Goal: Information Seeking & Learning: Learn about a topic

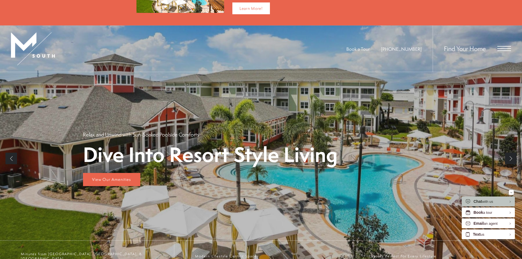
scroll to position [55, 0]
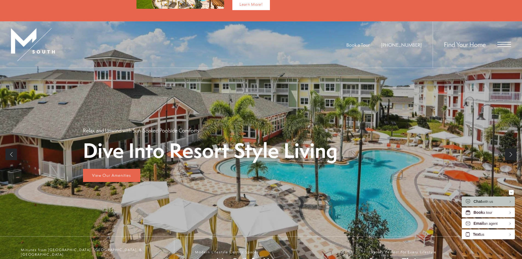
click at [501, 44] on span "Open Menu" at bounding box center [505, 44] width 14 height 1
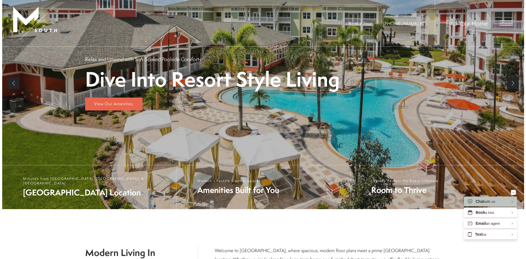
scroll to position [0, 0]
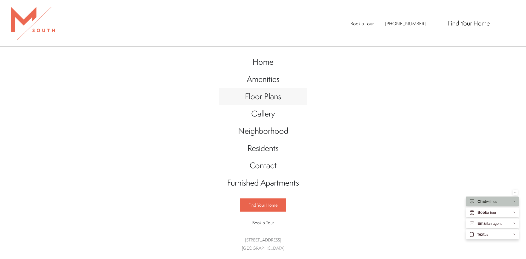
click at [262, 96] on span "Floor Plans" at bounding box center [263, 96] width 36 height 11
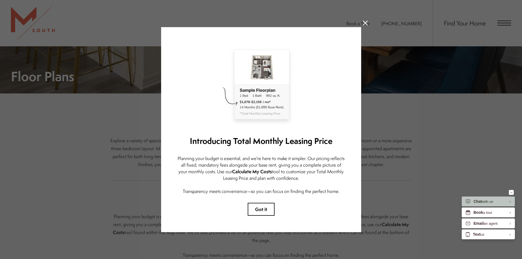
click at [364, 21] on icon at bounding box center [365, 23] width 5 height 5
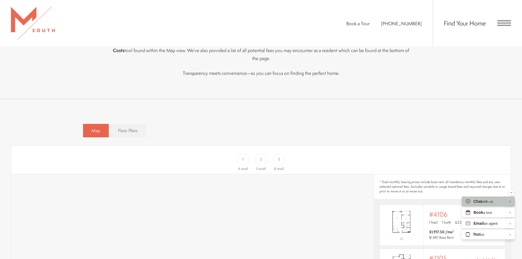
scroll to position [356, 0]
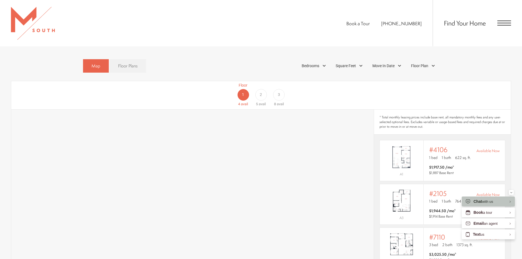
click at [126, 63] on span "Floor Plans" at bounding box center [127, 66] width 19 height 6
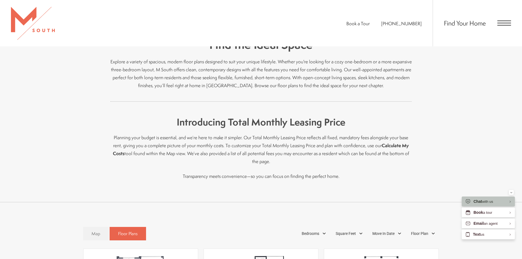
scroll to position [82, 0]
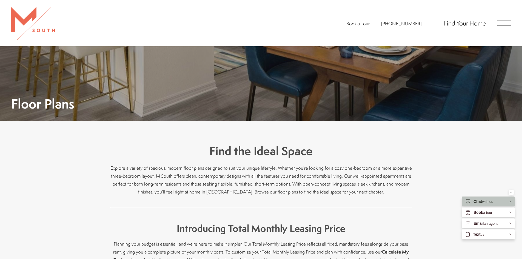
click at [506, 24] on span "Open Menu" at bounding box center [505, 23] width 14 height 5
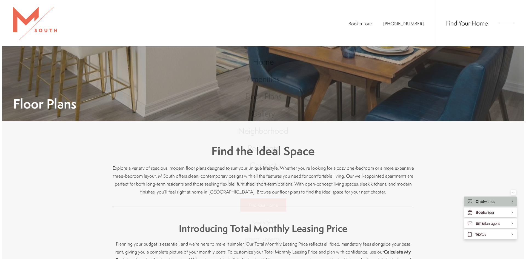
scroll to position [0, 0]
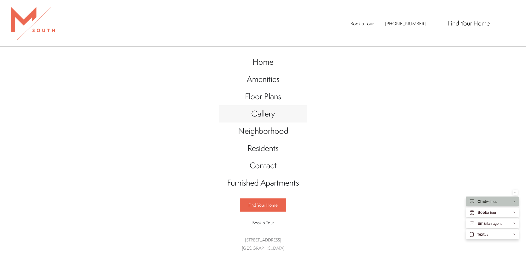
click at [272, 112] on span "Gallery" at bounding box center [263, 113] width 24 height 11
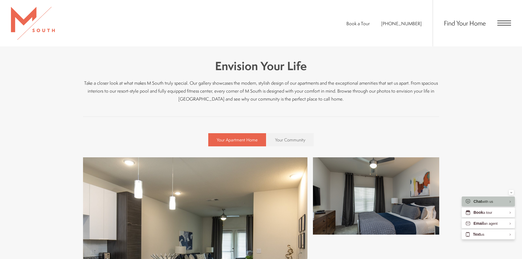
scroll to position [247, 0]
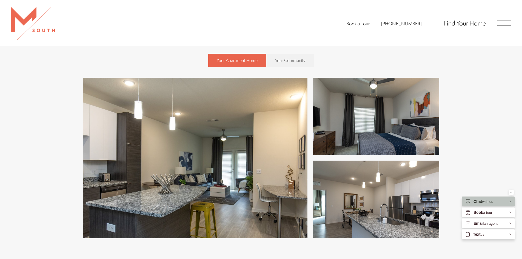
click at [277, 135] on img at bounding box center [195, 158] width 225 height 160
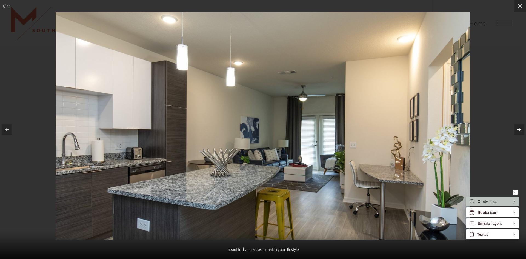
click at [520, 130] on icon at bounding box center [519, 129] width 7 height 7
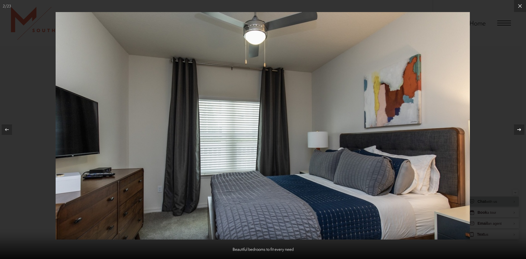
click at [520, 130] on icon at bounding box center [519, 129] width 7 height 7
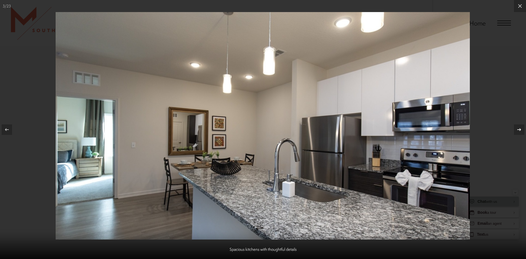
click at [520, 130] on icon at bounding box center [519, 129] width 7 height 7
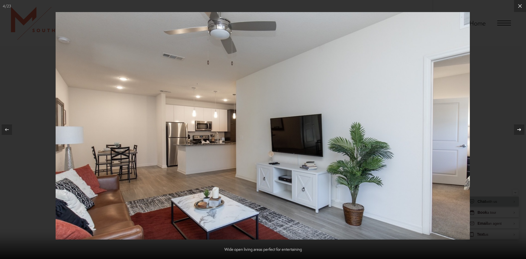
click at [520, 130] on icon at bounding box center [519, 129] width 7 height 7
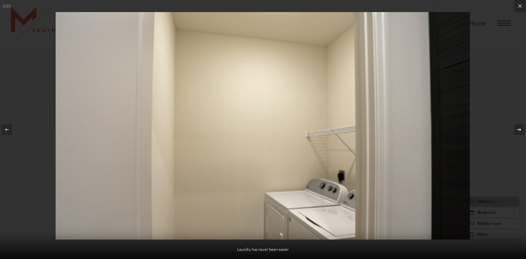
click at [520, 130] on icon at bounding box center [519, 129] width 7 height 7
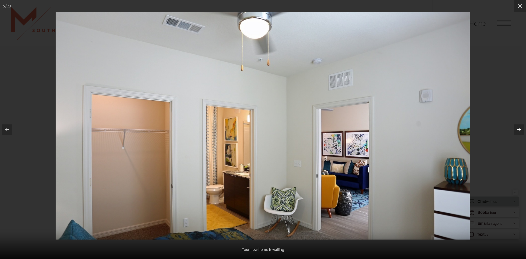
click at [520, 130] on icon at bounding box center [519, 129] width 7 height 7
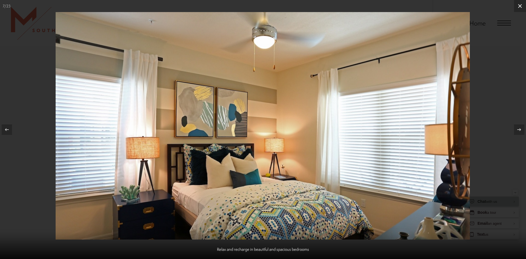
click at [518, 6] on icon at bounding box center [520, 6] width 7 height 7
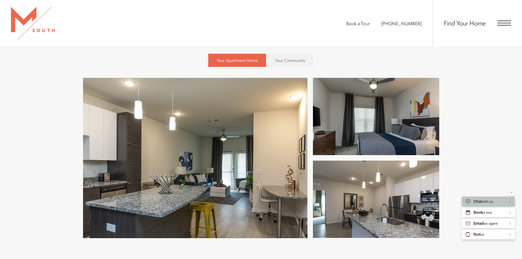
click at [504, 24] on span "Open Menu" at bounding box center [505, 23] width 14 height 5
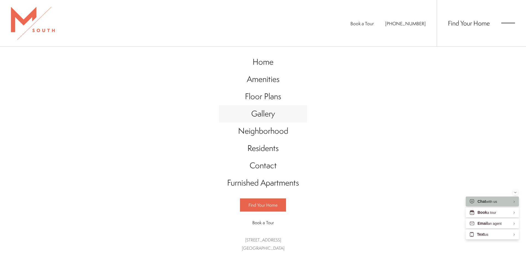
click at [268, 114] on span "Gallery" at bounding box center [263, 113] width 24 height 11
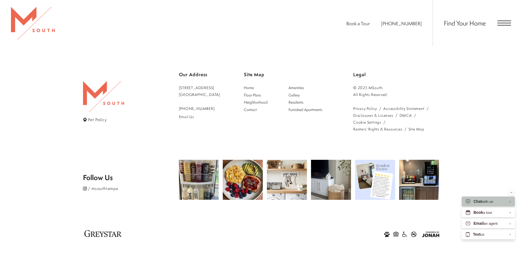
scroll to position [1420, 0]
